Goal: Navigation & Orientation: Find specific page/section

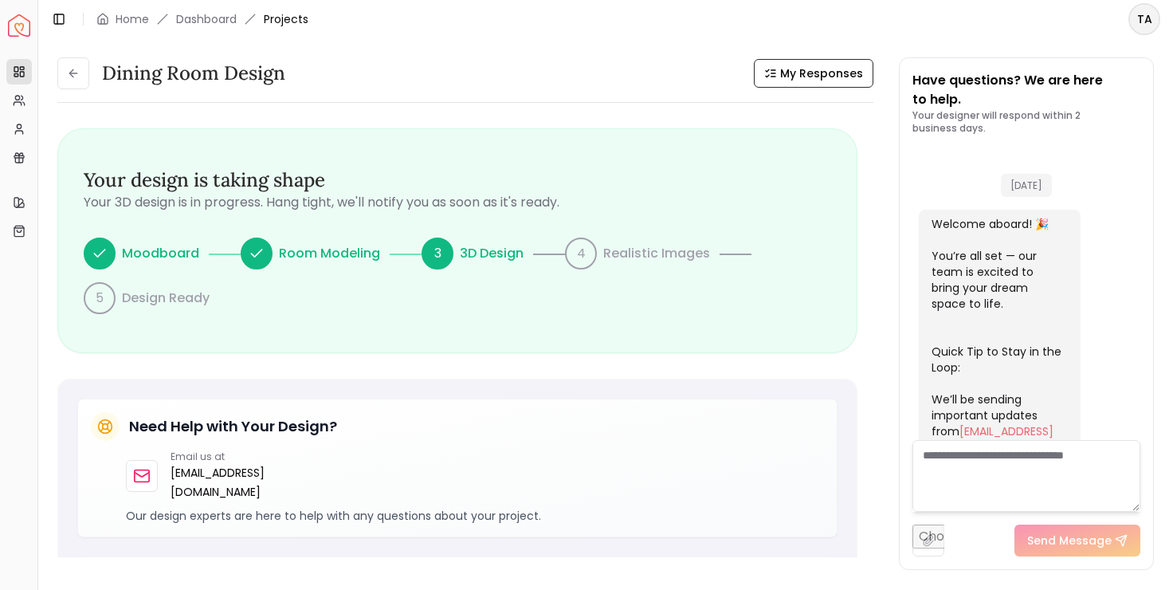
scroll to position [648, 0]
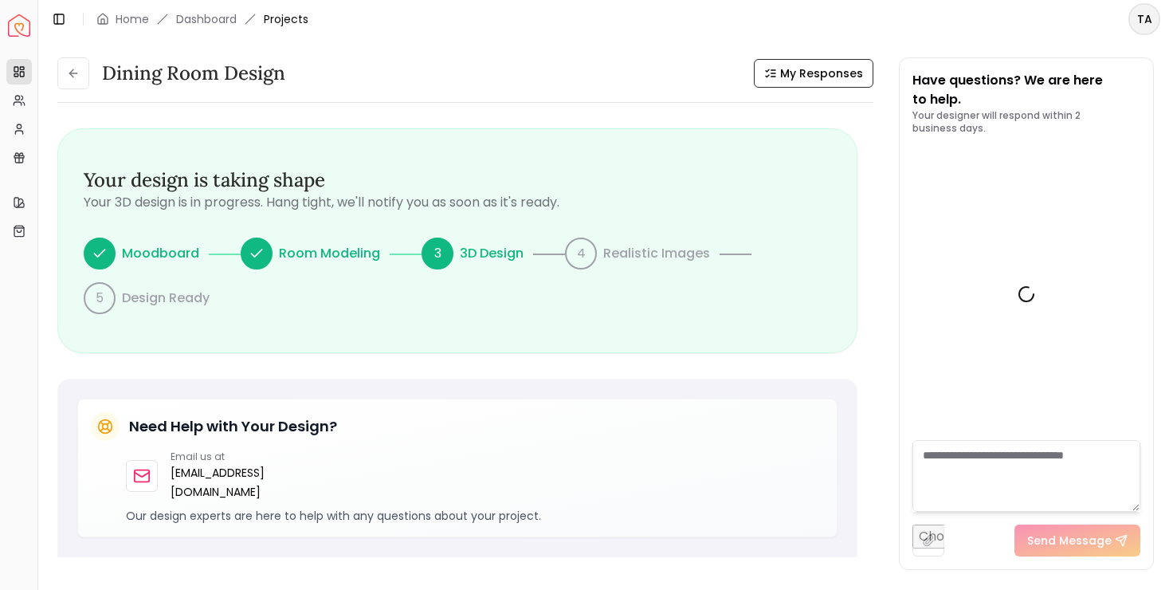
scroll to position [648, 0]
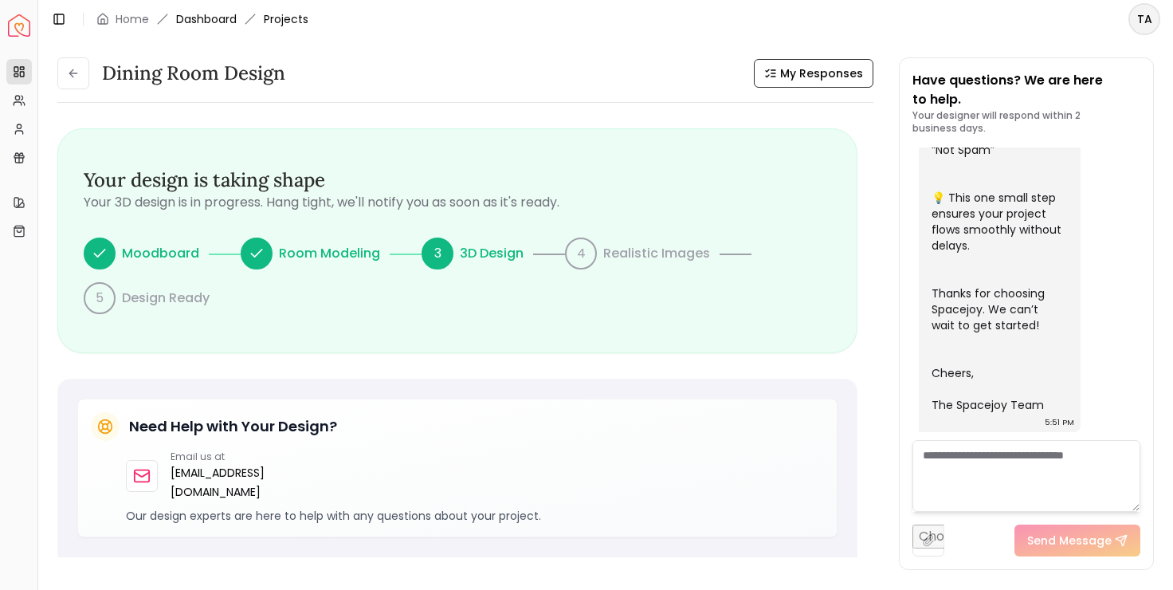
click at [207, 17] on link "Dashboard" at bounding box center [206, 19] width 61 height 16
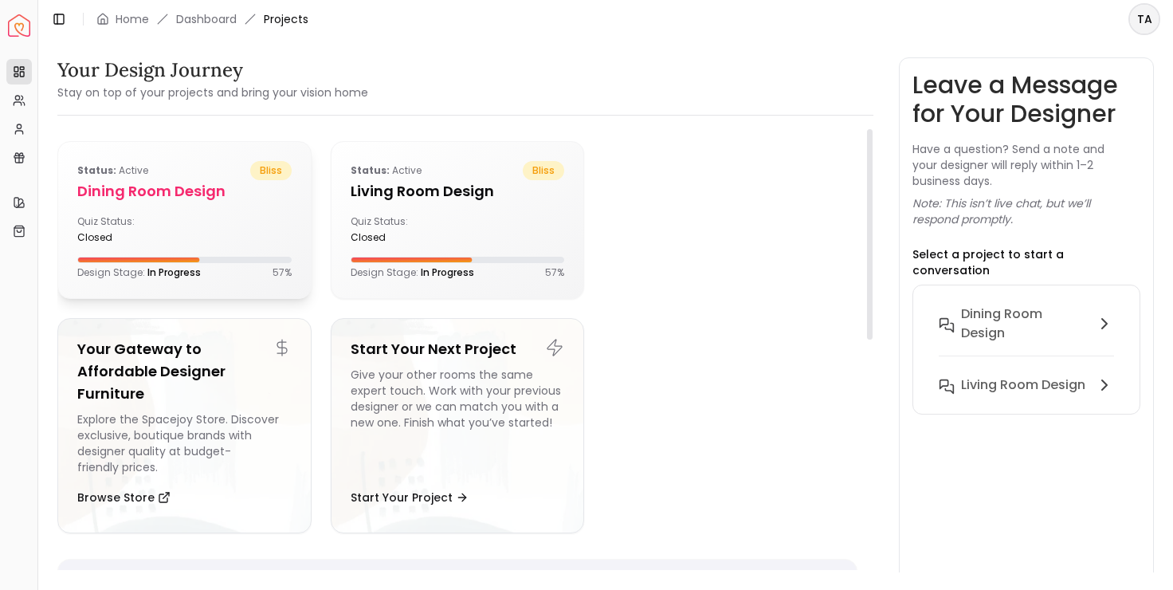
click at [230, 218] on div "Quiz Status: closed" at bounding box center [184, 229] width 214 height 29
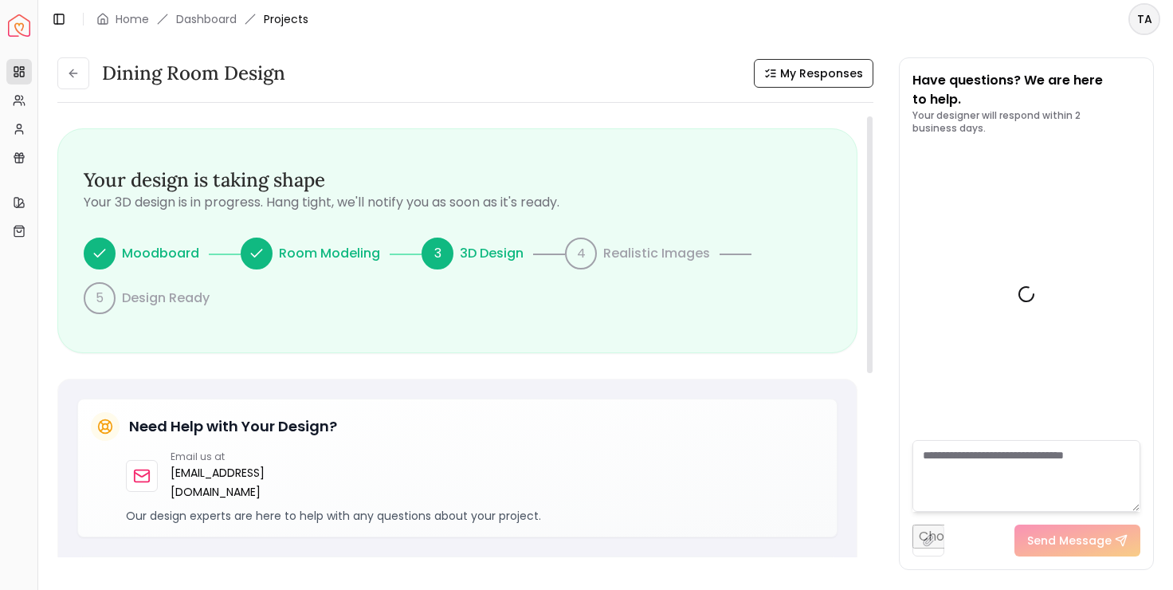
scroll to position [648, 0]
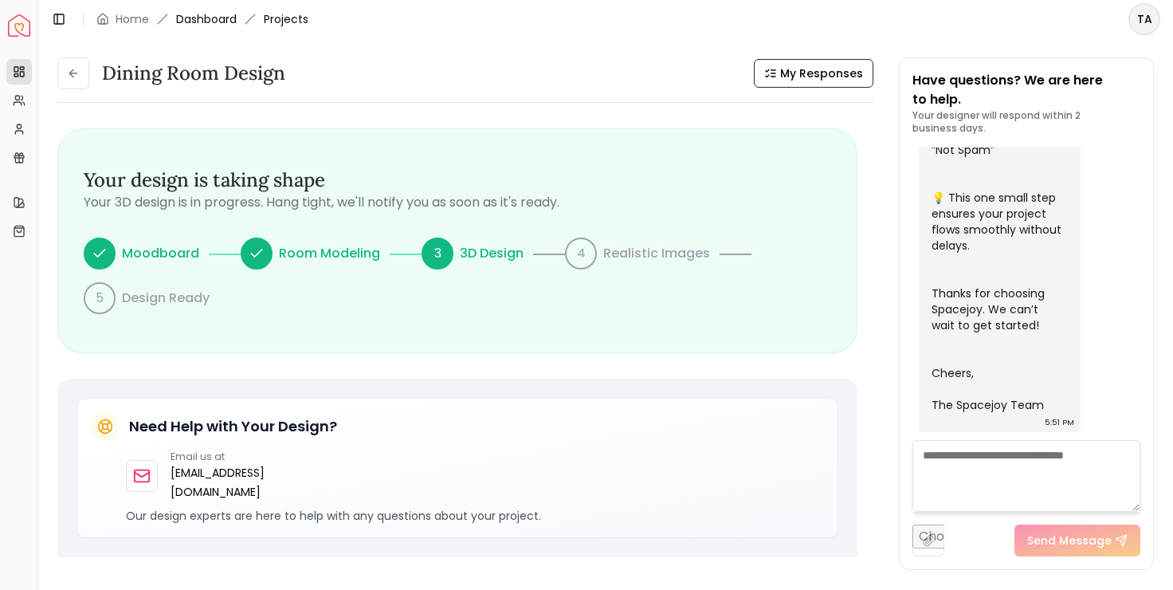
click at [212, 25] on link "Dashboard" at bounding box center [206, 19] width 61 height 16
